Goal: Information Seeking & Learning: Learn about a topic

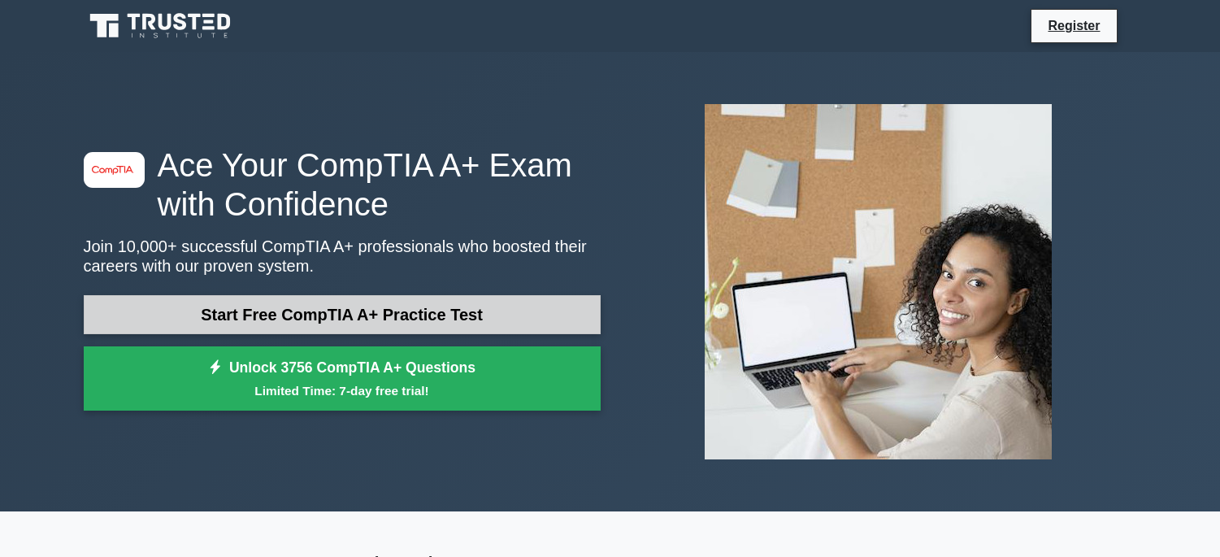
click at [245, 315] on link "Start Free CompTIA A+ Practice Test" at bounding box center [342, 314] width 517 height 39
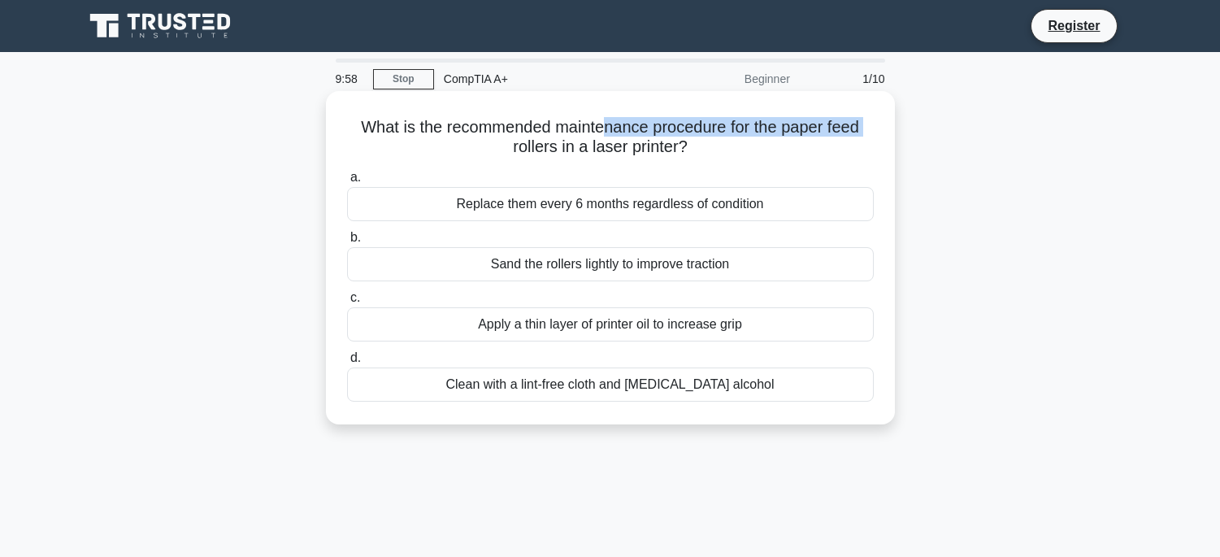
drag, startPoint x: 475, startPoint y: 146, endPoint x: 606, endPoint y: 135, distance: 131.4
click at [606, 135] on h5 "What is the recommended maintenance procedure for the paper feed rollers in a l…" at bounding box center [611, 137] width 530 height 41
drag, startPoint x: 611, startPoint y: 144, endPoint x: 596, endPoint y: 148, distance: 16.0
click at [609, 145] on h5 "What is the recommended maintenance procedure for the paper feed rollers in a l…" at bounding box center [611, 137] width 530 height 41
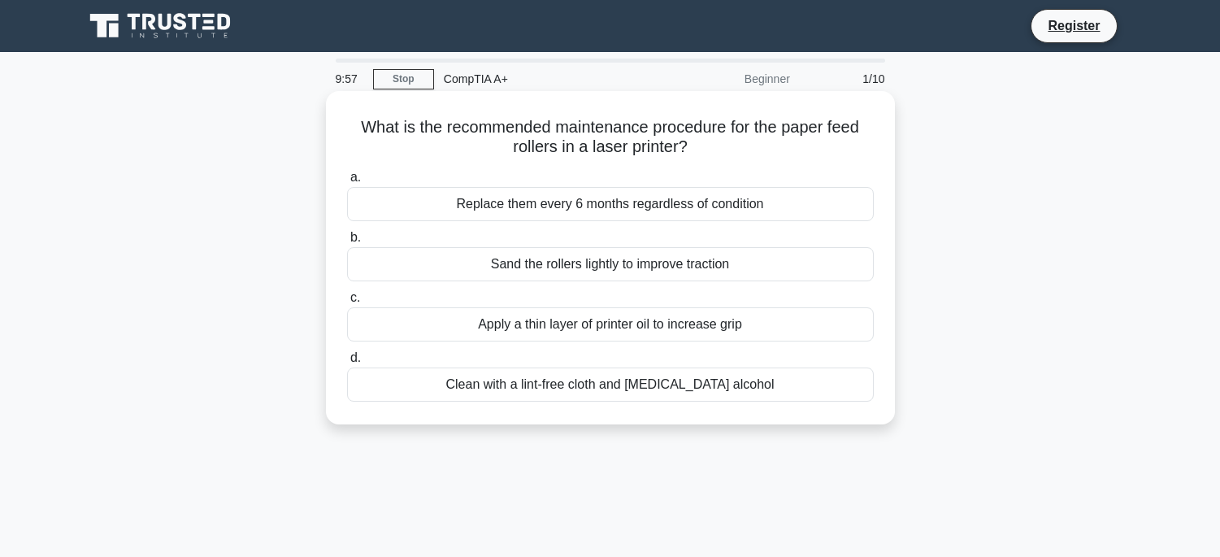
click at [567, 228] on label "b. Sand the rollers lightly to improve traction" at bounding box center [610, 255] width 527 height 54
click at [347, 233] on input "b. Sand the rollers lightly to improve traction" at bounding box center [347, 238] width 0 height 11
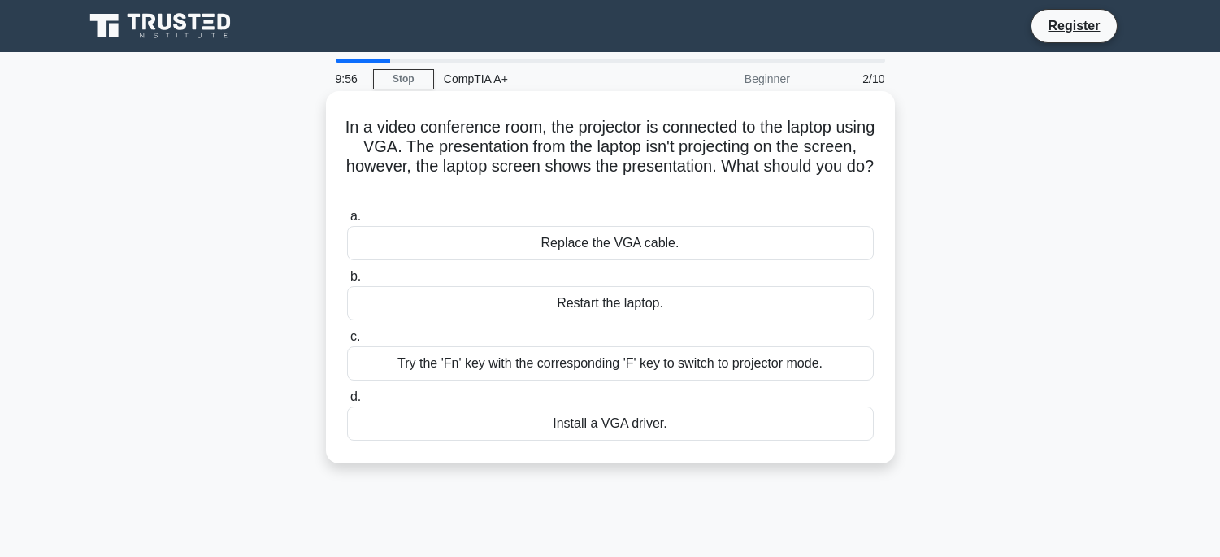
click at [564, 241] on div "Replace the VGA cable." at bounding box center [610, 243] width 527 height 34
click at [347, 222] on input "a. Replace the VGA cable." at bounding box center [347, 216] width 0 height 11
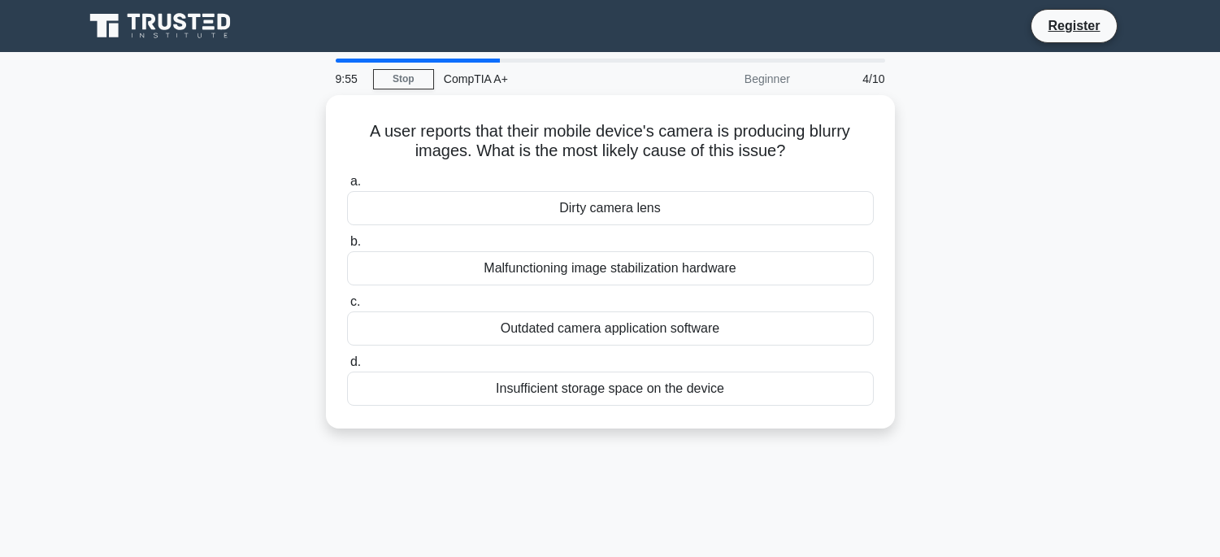
click at [564, 241] on label "b. Malfunctioning image stabilization hardware" at bounding box center [610, 259] width 527 height 54
click at [347, 241] on input "b. Malfunctioning image stabilization hardware" at bounding box center [347, 242] width 0 height 11
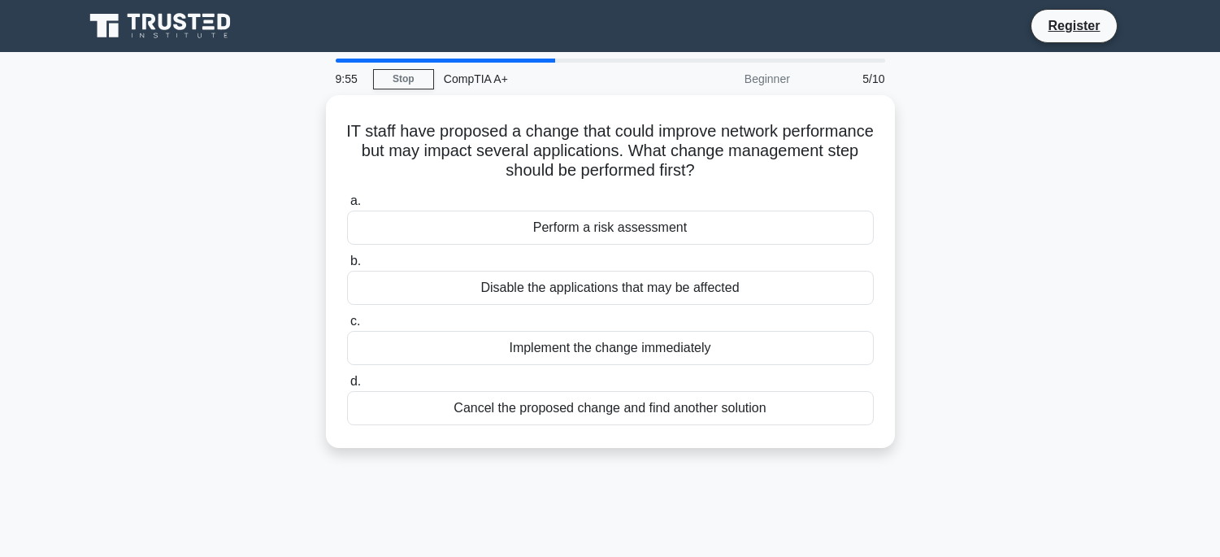
click at [570, 265] on label "b. Disable the applications that may be affected" at bounding box center [610, 278] width 527 height 54
click at [347, 265] on input "b. Disable the applications that may be affected" at bounding box center [347, 261] width 0 height 11
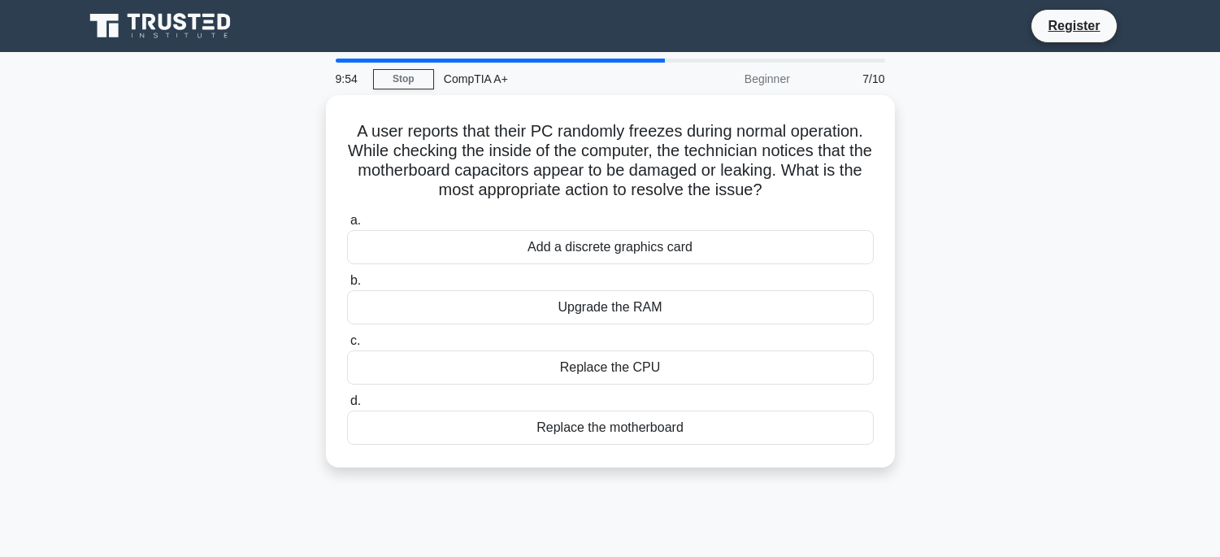
click at [570, 268] on div "a. Add a discrete graphics card b. Upgrade the RAM" at bounding box center [610, 327] width 546 height 241
click at [570, 271] on label "b. Upgrade the RAM" at bounding box center [610, 298] width 527 height 54
click at [347, 276] on input "b. Upgrade the RAM" at bounding box center [347, 281] width 0 height 11
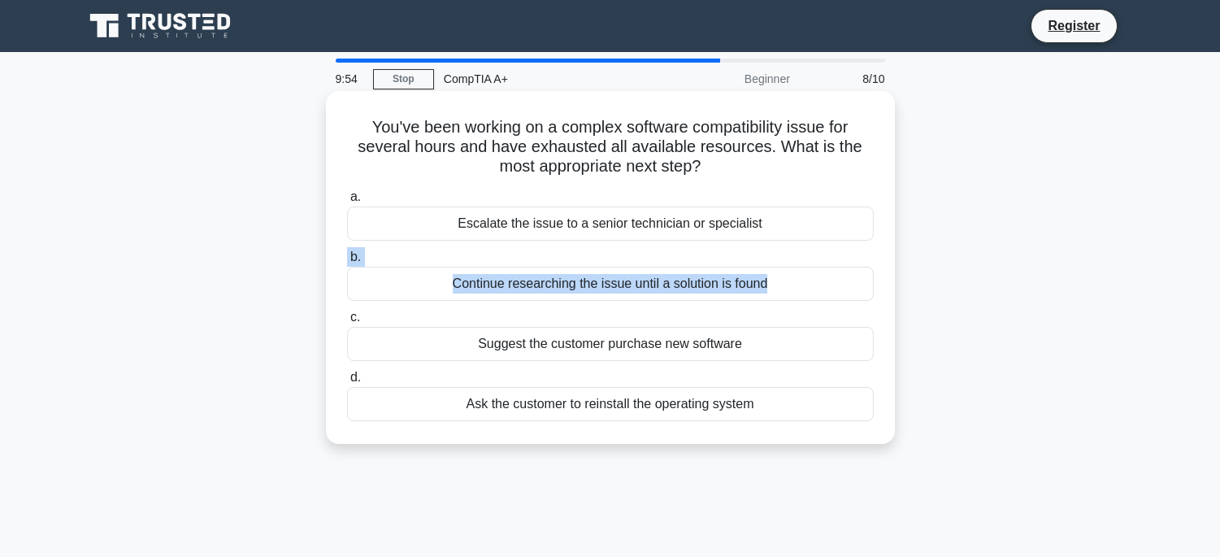
click at [570, 270] on label "b. Continue researching the issue until a solution is found" at bounding box center [610, 274] width 527 height 54
click at [347, 263] on input "b. Continue researching the issue until a solution is found" at bounding box center [347, 257] width 0 height 11
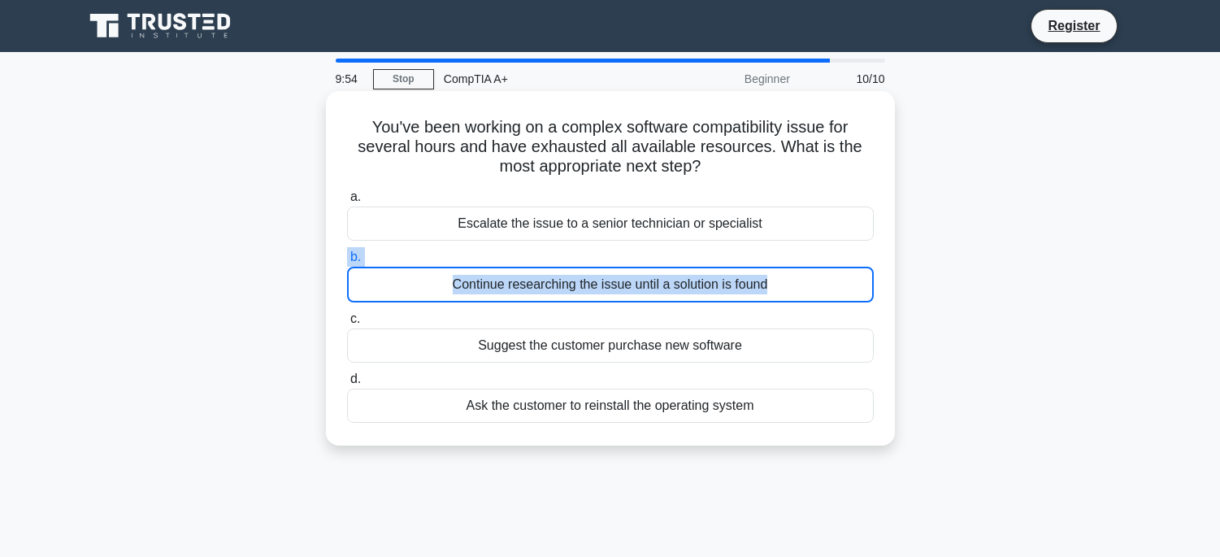
click at [570, 270] on div "Continue researching the issue until a solution is found" at bounding box center [610, 285] width 527 height 36
click at [347, 263] on input "b. Continue researching the issue until a solution is found" at bounding box center [347, 257] width 0 height 11
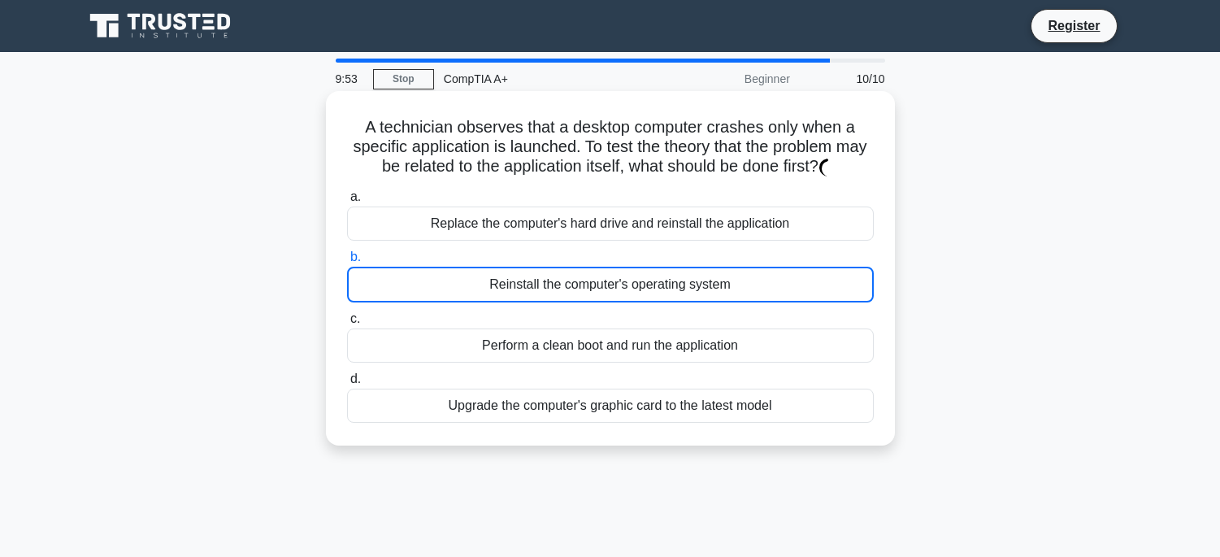
click at [570, 272] on div "Reinstall the computer's operating system" at bounding box center [610, 285] width 527 height 36
click at [347, 263] on input "b. Reinstall the computer's operating system" at bounding box center [347, 257] width 0 height 11
